Goal: Task Accomplishment & Management: Manage account settings

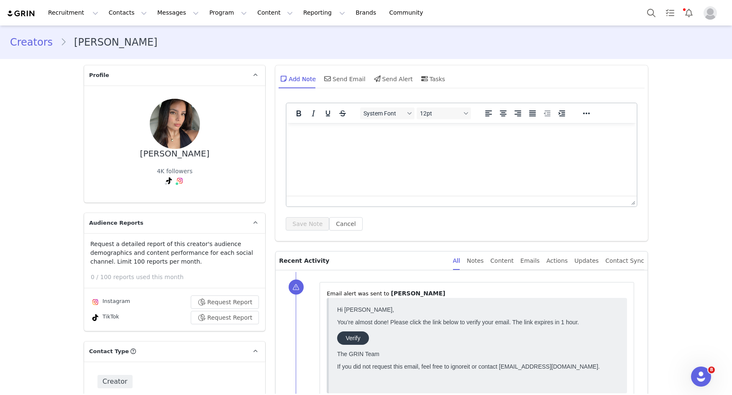
click at [30, 45] on link "Creators" at bounding box center [35, 42] width 50 height 15
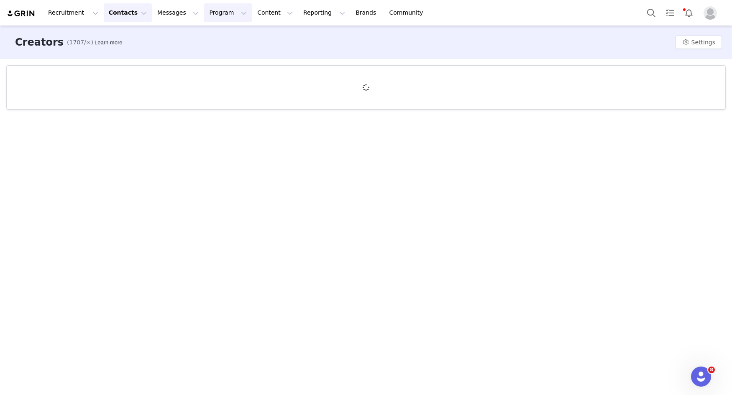
click at [211, 12] on button "Program Program" at bounding box center [228, 12] width 48 height 19
click at [233, 51] on div "Campaigns" at bounding box center [224, 52] width 56 height 9
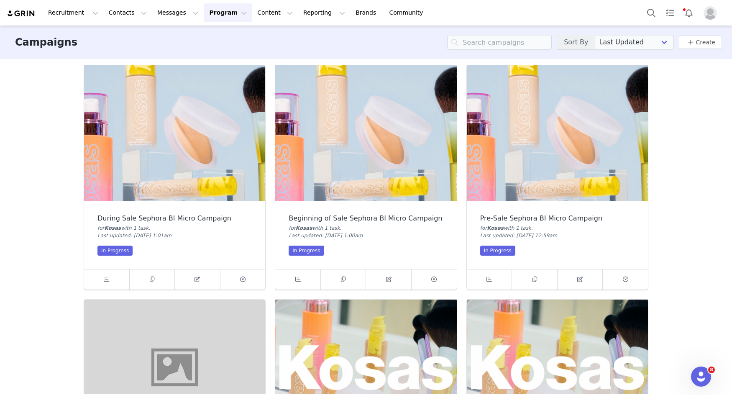
click at [571, 126] on img at bounding box center [557, 133] width 181 height 136
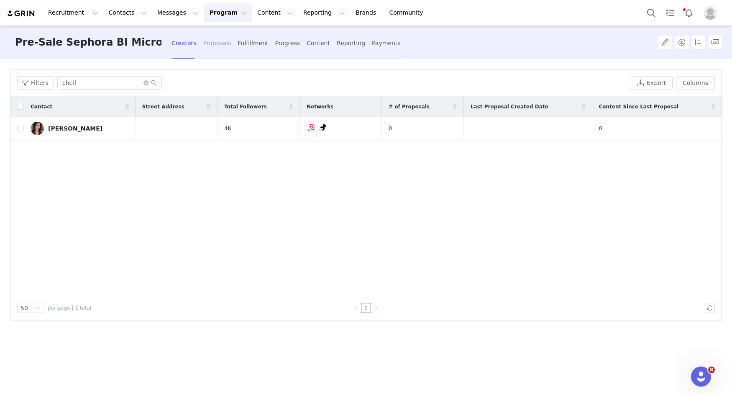
click at [219, 43] on div "Proposals" at bounding box center [217, 43] width 28 height 22
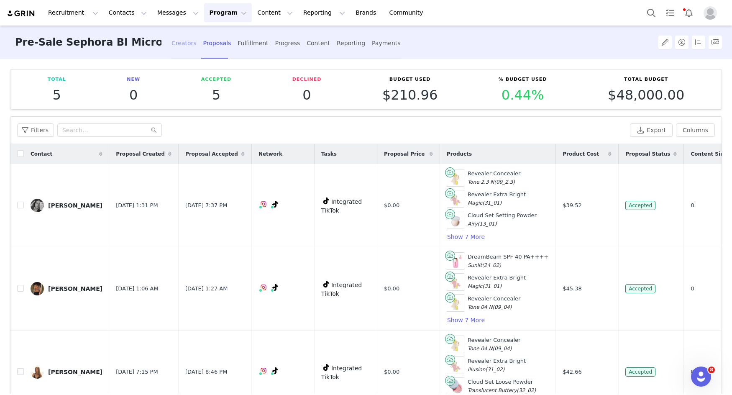
click at [180, 46] on div "Creators" at bounding box center [183, 43] width 25 height 22
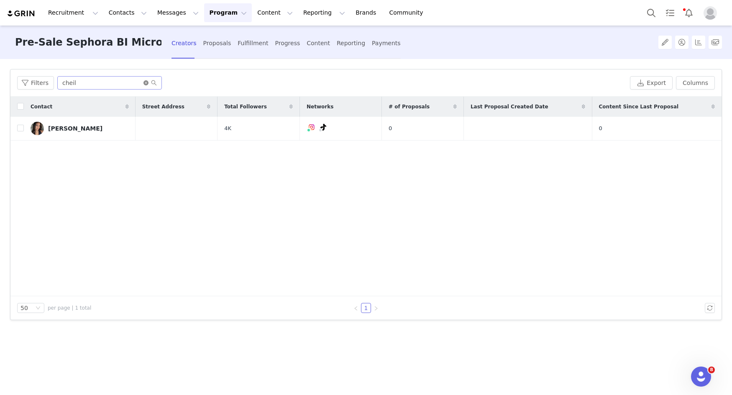
click at [143, 83] on icon "icon: close-circle" at bounding box center [145, 82] width 5 height 5
click at [117, 82] on input "text" at bounding box center [109, 82] width 105 height 13
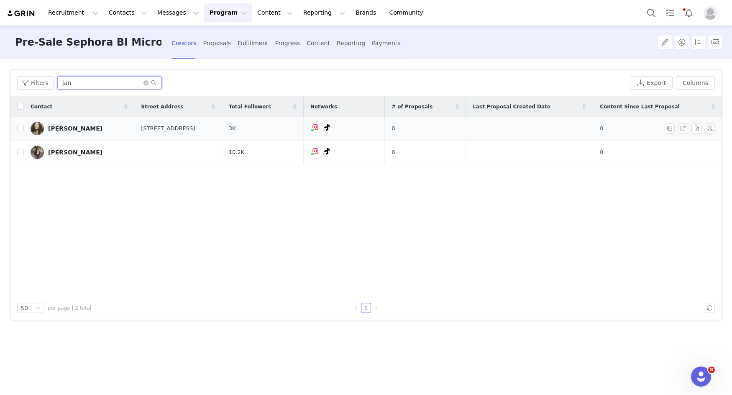
type input "jan"
click at [78, 125] on link "Jan Maria" at bounding box center [79, 128] width 97 height 13
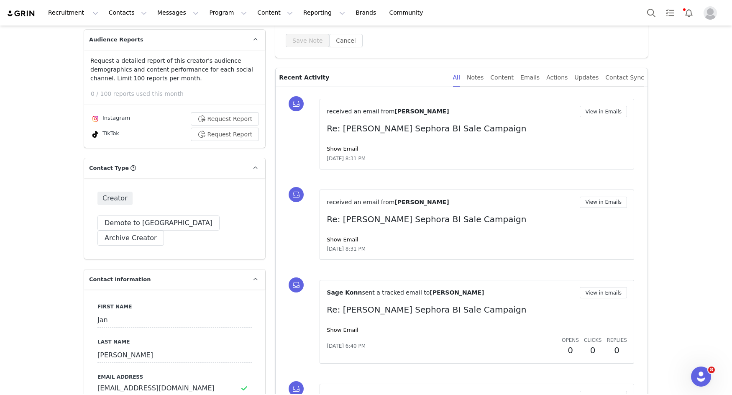
scroll to position [335, 0]
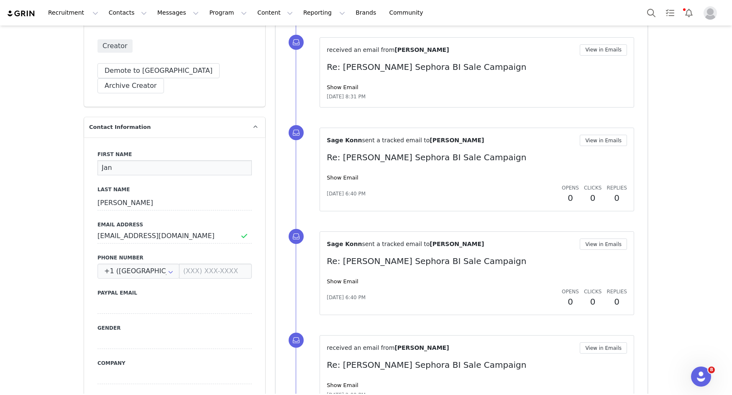
click at [136, 160] on input "Jan" at bounding box center [174, 167] width 154 height 15
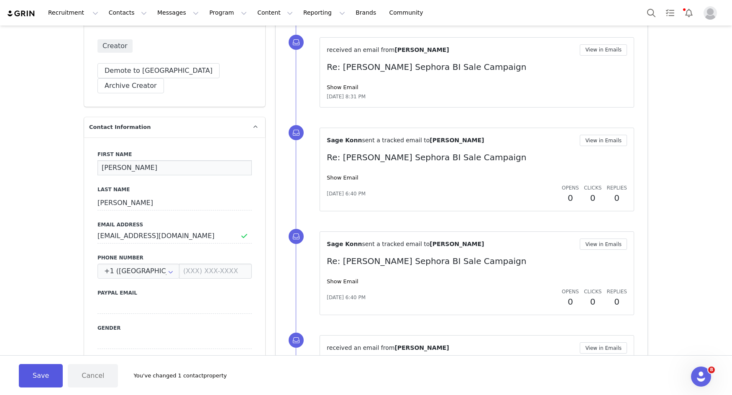
type input "[PERSON_NAME]"
click at [41, 376] on button "Save" at bounding box center [41, 375] width 44 height 23
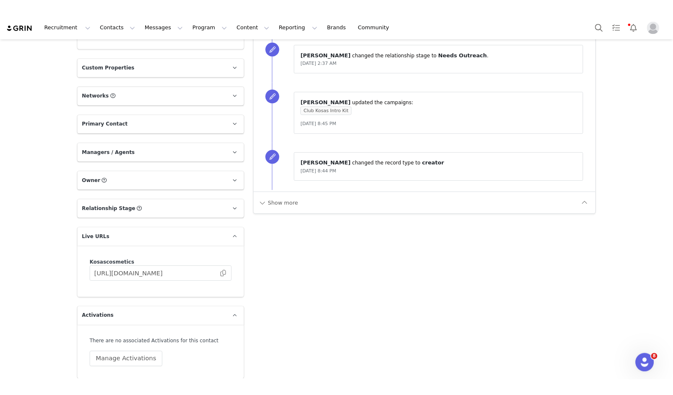
scroll to position [939, 0]
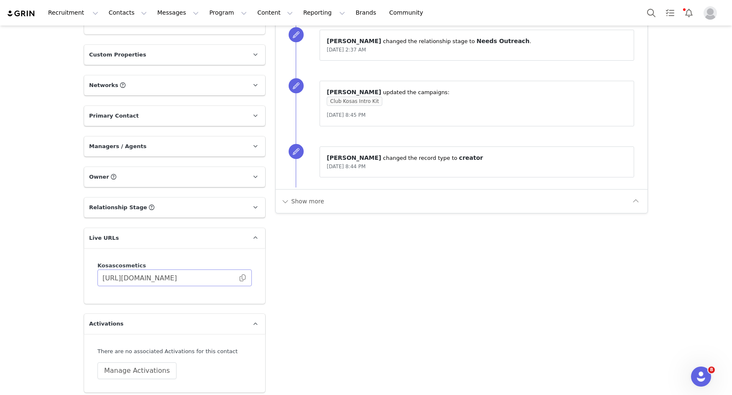
click at [242, 278] on span at bounding box center [242, 278] width 8 height 0
click at [244, 278] on span at bounding box center [242, 278] width 8 height 0
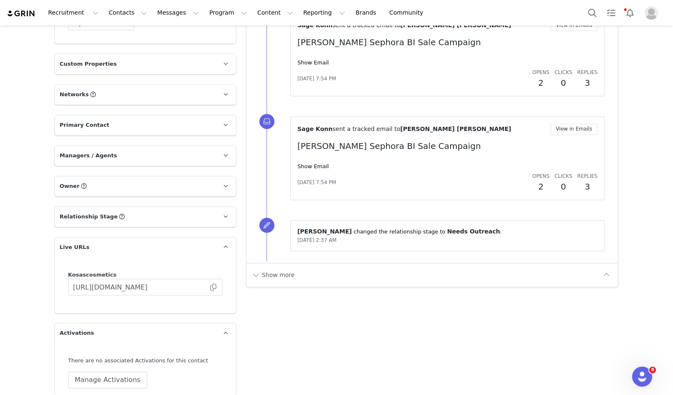
scroll to position [932, 0]
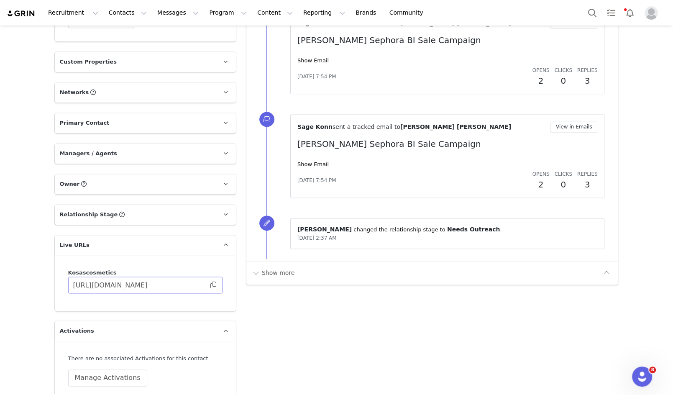
click at [212, 285] on span at bounding box center [213, 285] width 8 height 0
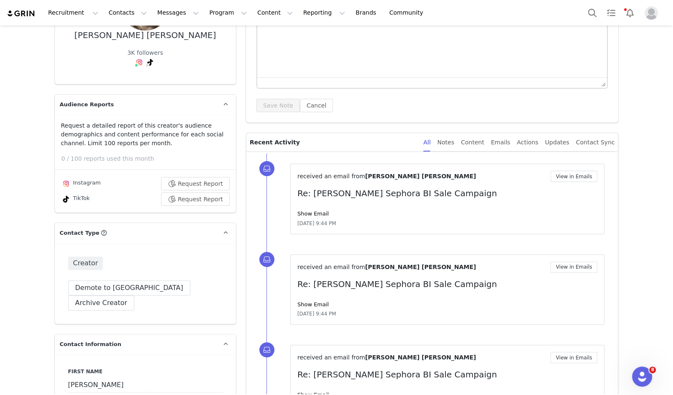
scroll to position [0, 0]
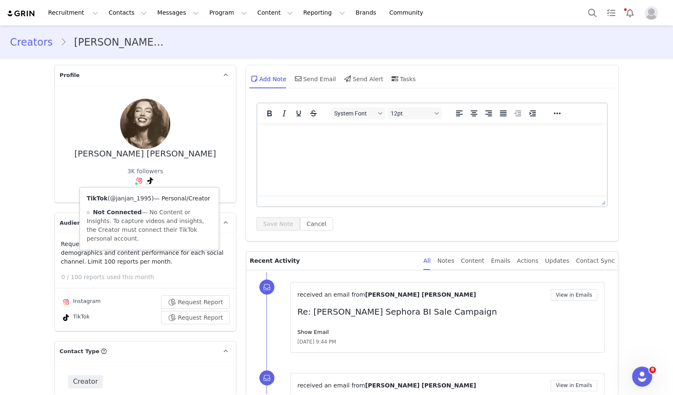
click at [141, 197] on link "@janjan_1995" at bounding box center [130, 198] width 41 height 7
click at [139, 197] on link "@janjan__1995" at bounding box center [141, 198] width 44 height 7
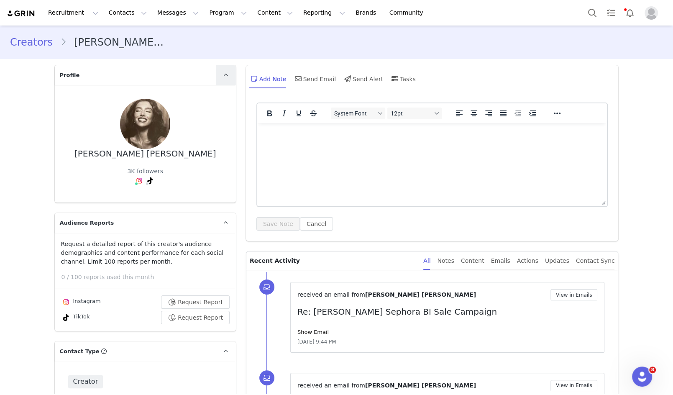
click at [225, 74] on icon at bounding box center [225, 74] width 5 height 5
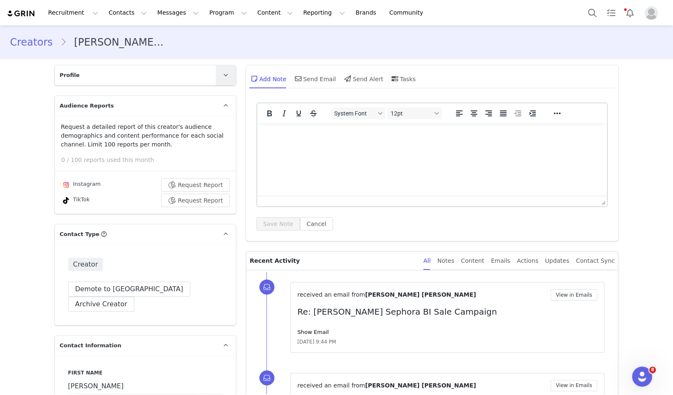
click at [230, 70] on span at bounding box center [226, 75] width 10 height 10
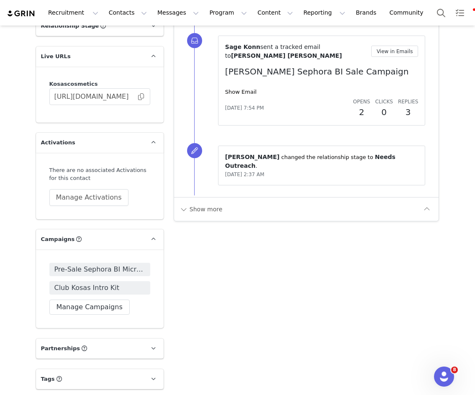
scroll to position [1153, 0]
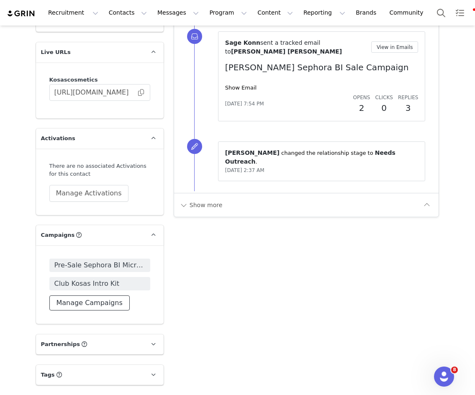
click at [93, 295] on button "Manage Campaigns" at bounding box center [89, 302] width 80 height 15
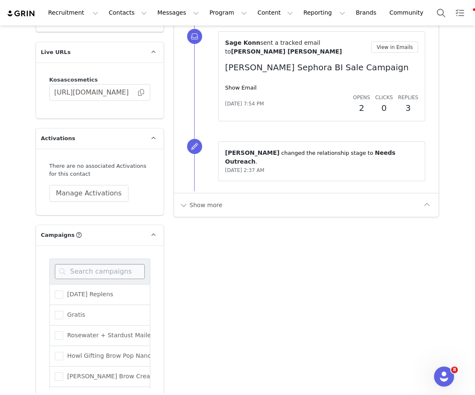
scroll to position [1153, 0]
click at [101, 263] on input at bounding box center [100, 270] width 90 height 15
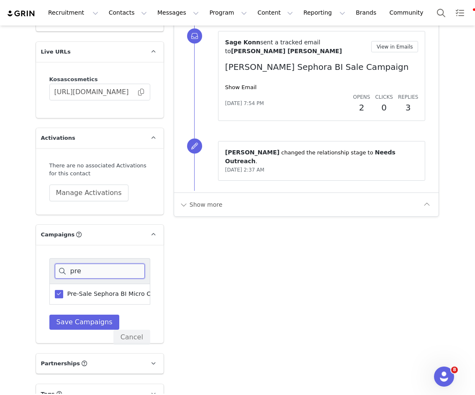
type input "pre"
click at [85, 290] on span "Pre-Sale Sephora BI Micro Campaign" at bounding box center [120, 294] width 114 height 8
click at [63, 290] on input "Pre-Sale Sephora BI Micro Campaign" at bounding box center [63, 290] width 0 height 0
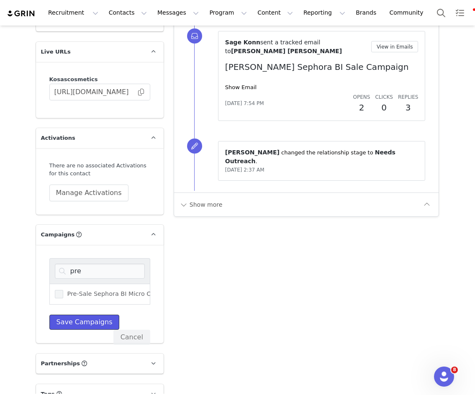
click at [85, 314] on button "Save Campaigns" at bounding box center [84, 321] width 70 height 15
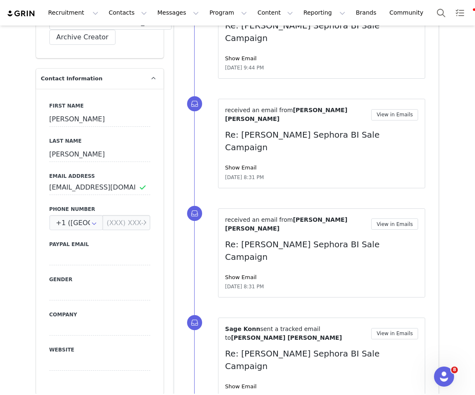
scroll to position [403, 0]
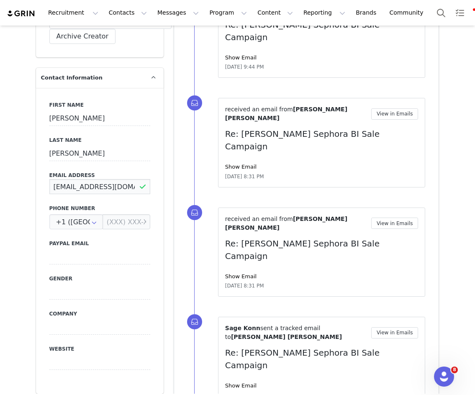
click at [82, 181] on input "[EMAIL_ADDRESS][DOMAIN_NAME]" at bounding box center [99, 186] width 101 height 15
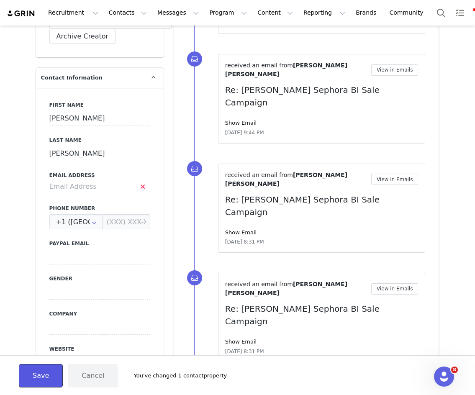
click at [46, 374] on button "Save" at bounding box center [41, 375] width 44 height 23
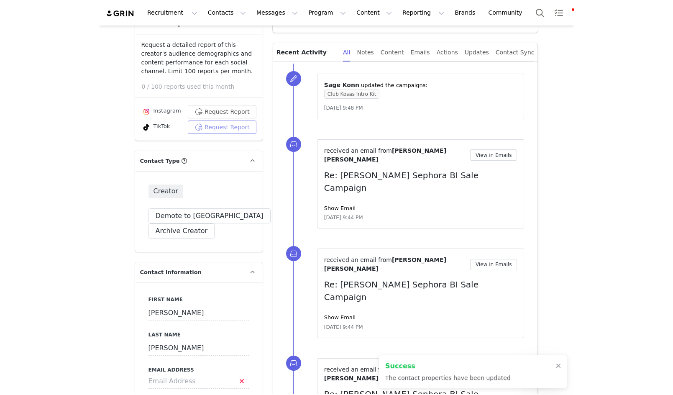
scroll to position [212, 0]
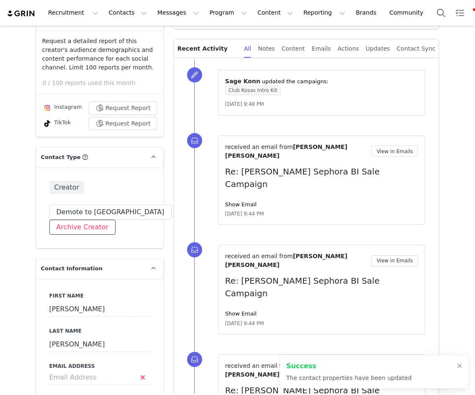
click at [93, 222] on button "Archive Creator" at bounding box center [82, 227] width 66 height 15
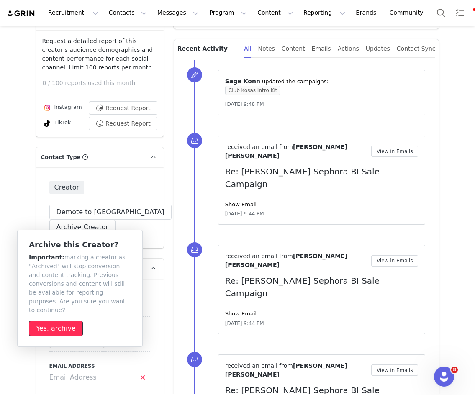
click at [59, 321] on button "Yes, archive" at bounding box center [56, 328] width 54 height 15
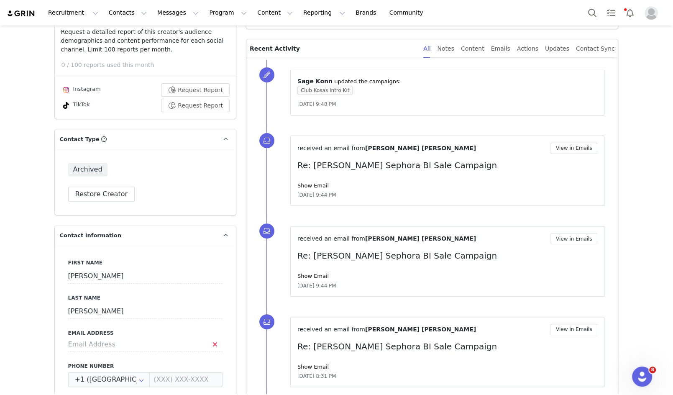
scroll to position [0, 0]
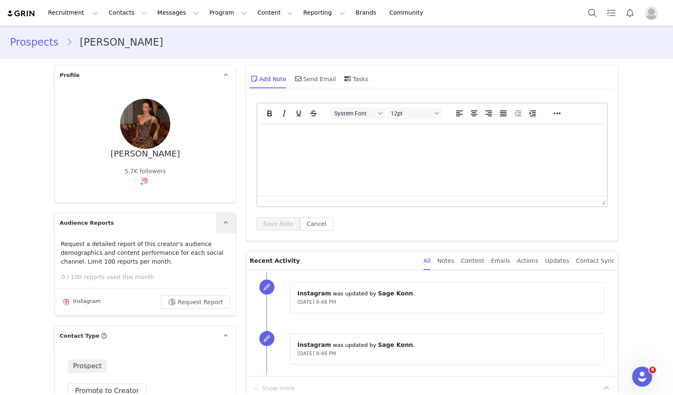
click at [227, 222] on icon at bounding box center [225, 222] width 5 height 5
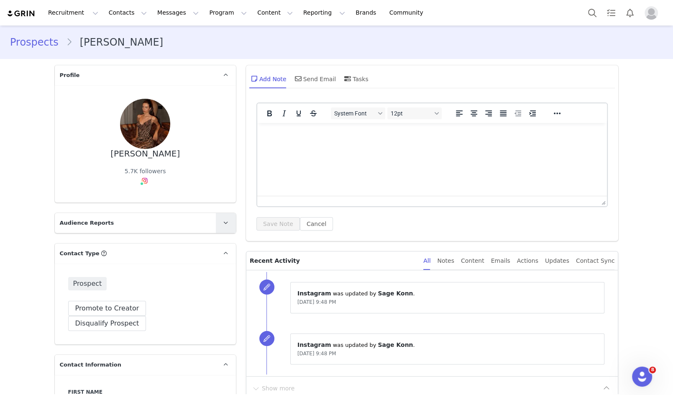
click at [227, 222] on icon at bounding box center [225, 222] width 5 height 5
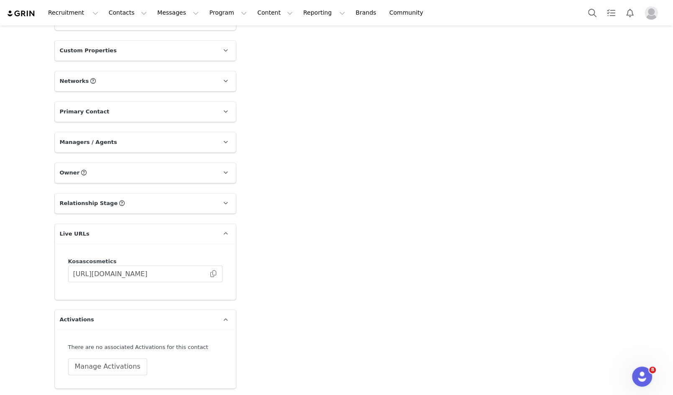
scroll to position [994, 0]
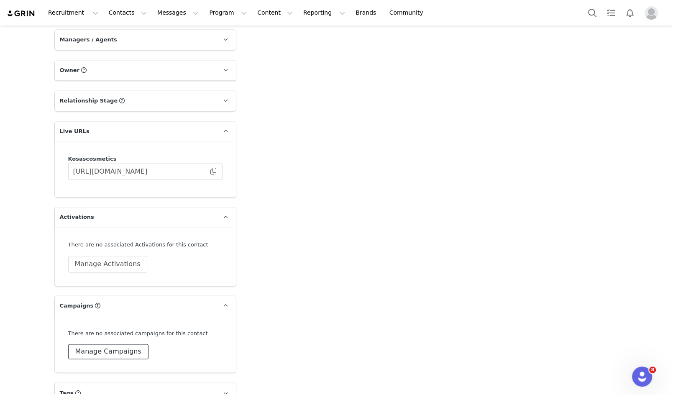
click at [109, 344] on button "Manage Campaigns" at bounding box center [108, 351] width 80 height 15
click at [109, 335] on input at bounding box center [145, 342] width 143 height 15
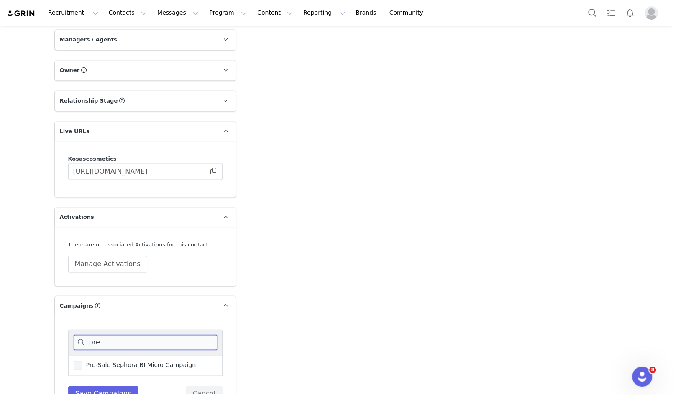
type input "pre"
click at [118, 361] on span "Pre-Sale Sephora BI Micro Campaign" at bounding box center [139, 365] width 114 height 8
click at [82, 361] on input "Pre-Sale Sephora BI Micro Campaign" at bounding box center [82, 361] width 0 height 0
click at [117, 386] on button "Save Campaigns" at bounding box center [103, 393] width 70 height 15
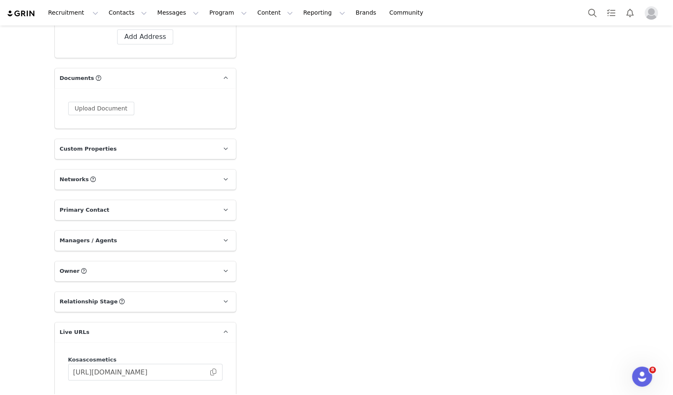
scroll to position [818, 0]
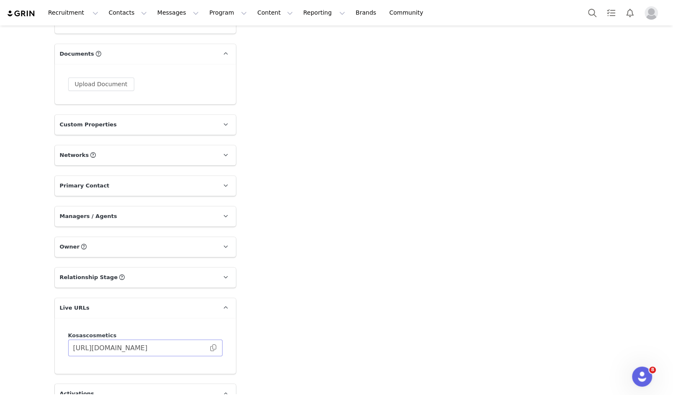
click at [215, 348] on span at bounding box center [213, 348] width 8 height 0
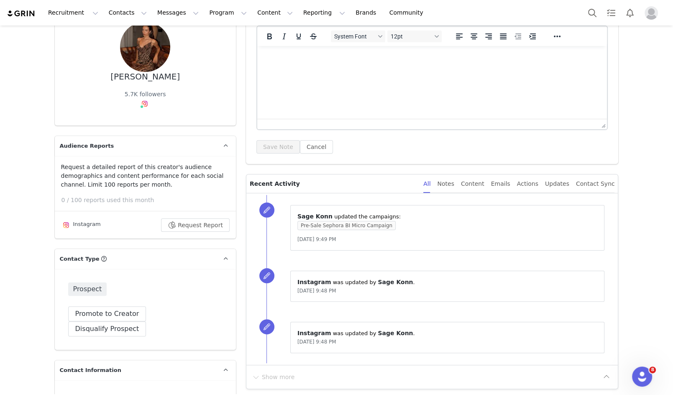
scroll to position [0, 0]
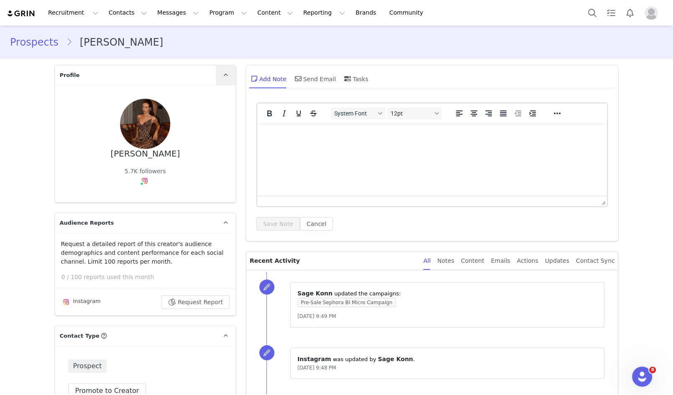
click at [225, 78] on icon at bounding box center [225, 74] width 5 height 5
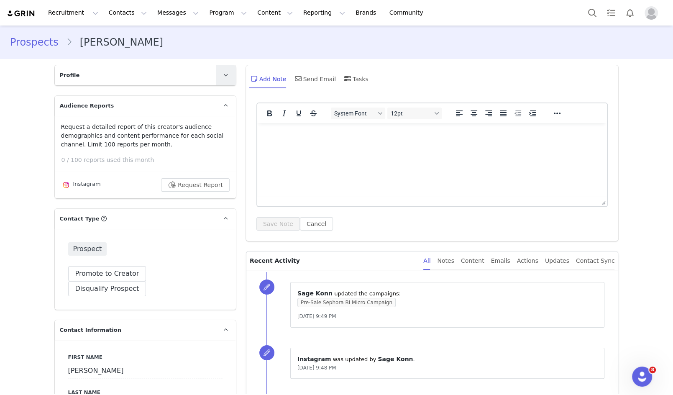
click at [225, 78] on icon at bounding box center [225, 74] width 5 height 5
